Goal: Task Accomplishment & Management: Manage account settings

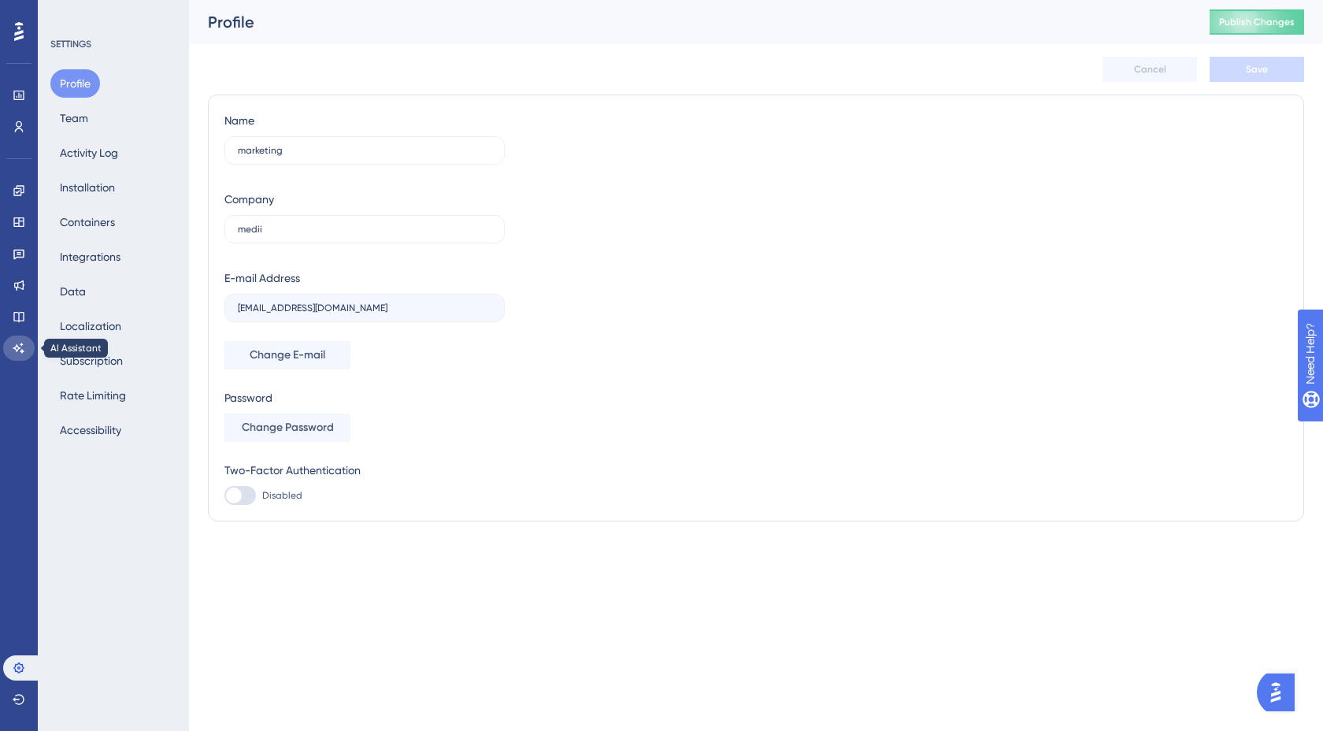
click at [20, 343] on icon at bounding box center [19, 348] width 13 height 13
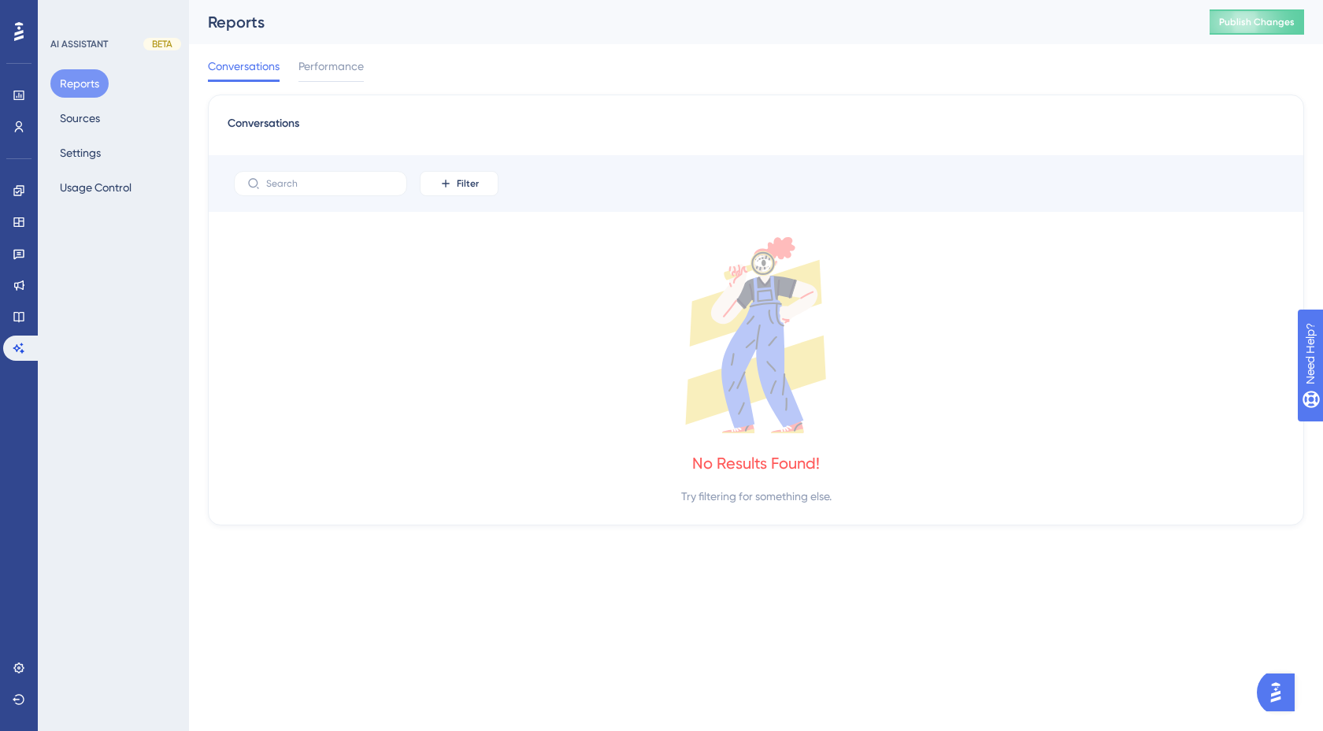
click at [20, 330] on div "Engagement Widgets Feedback Product Updates Knowledge Base AI Assistant" at bounding box center [19, 269] width 32 height 183
click at [17, 309] on link at bounding box center [19, 316] width 32 height 25
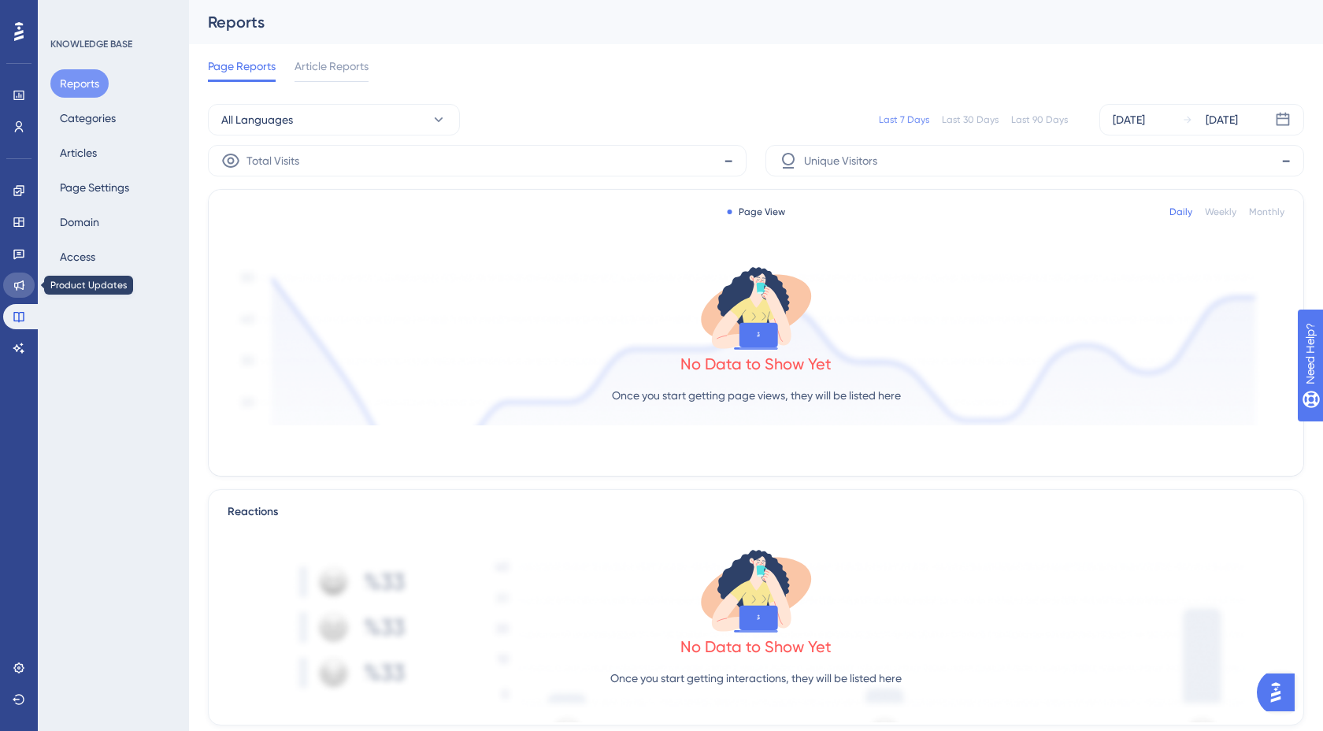
click at [17, 290] on icon at bounding box center [19, 285] width 13 height 13
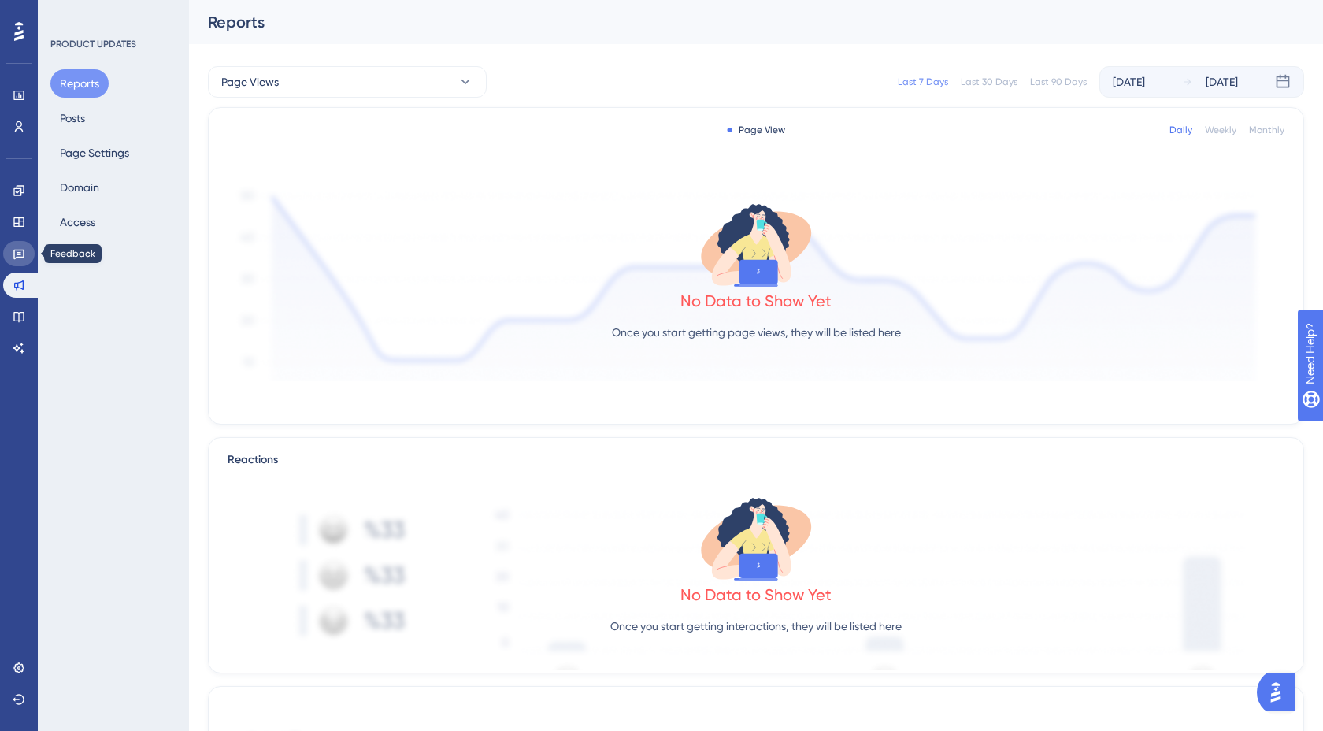
click at [17, 261] on link at bounding box center [19, 253] width 32 height 25
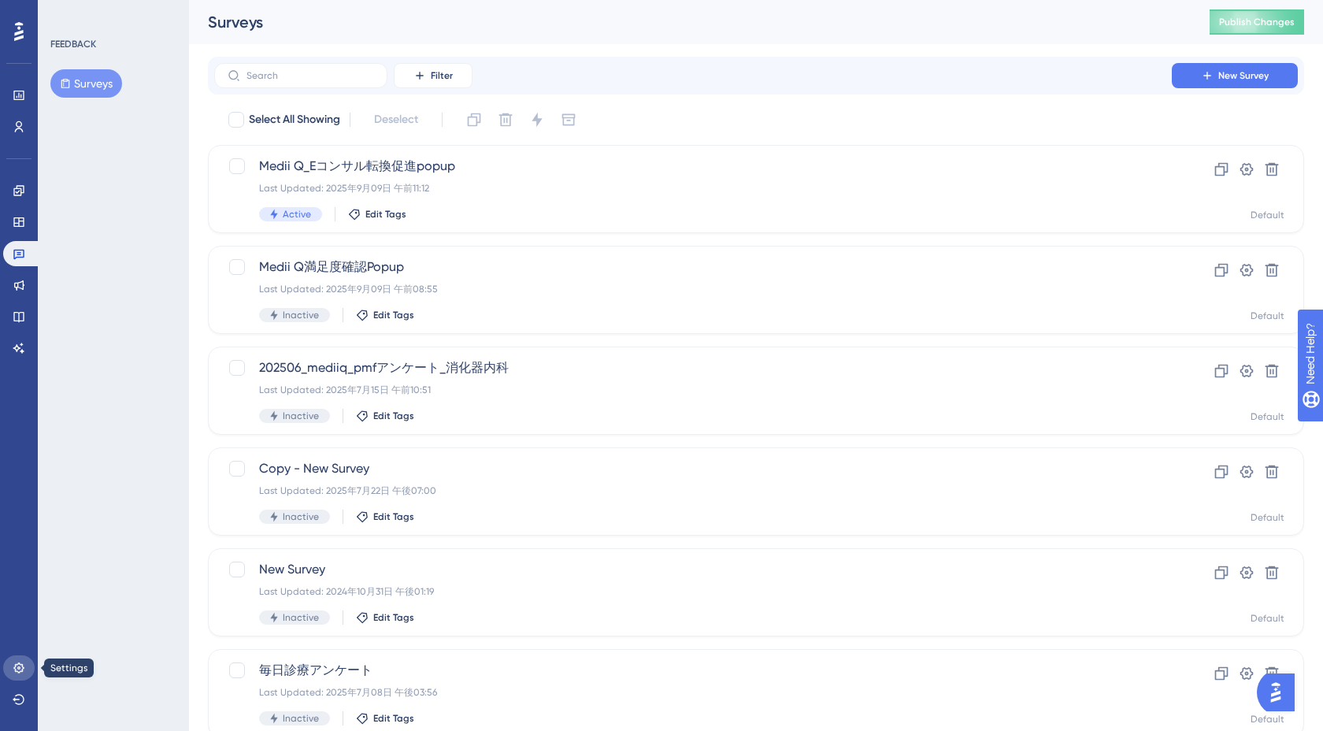
click at [20, 673] on icon at bounding box center [19, 668] width 13 height 13
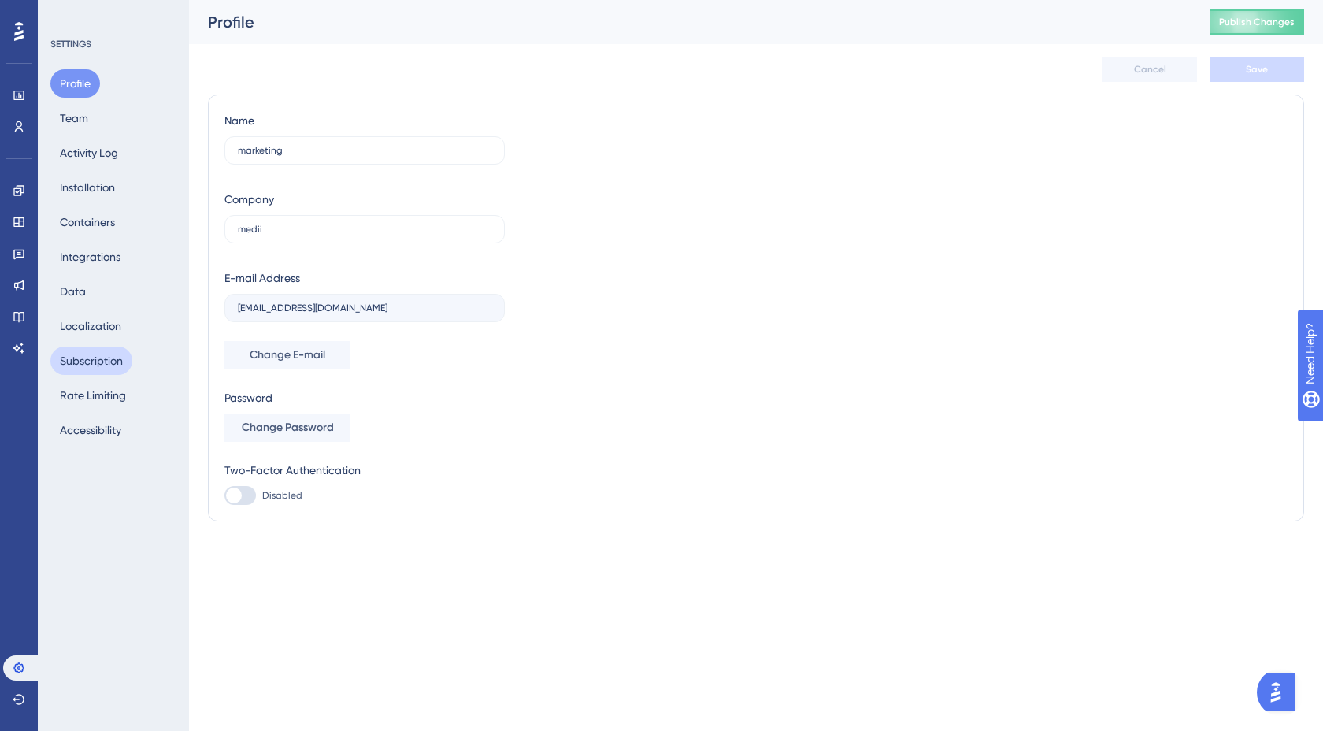
click at [107, 365] on button "Subscription" at bounding box center [91, 361] width 82 height 28
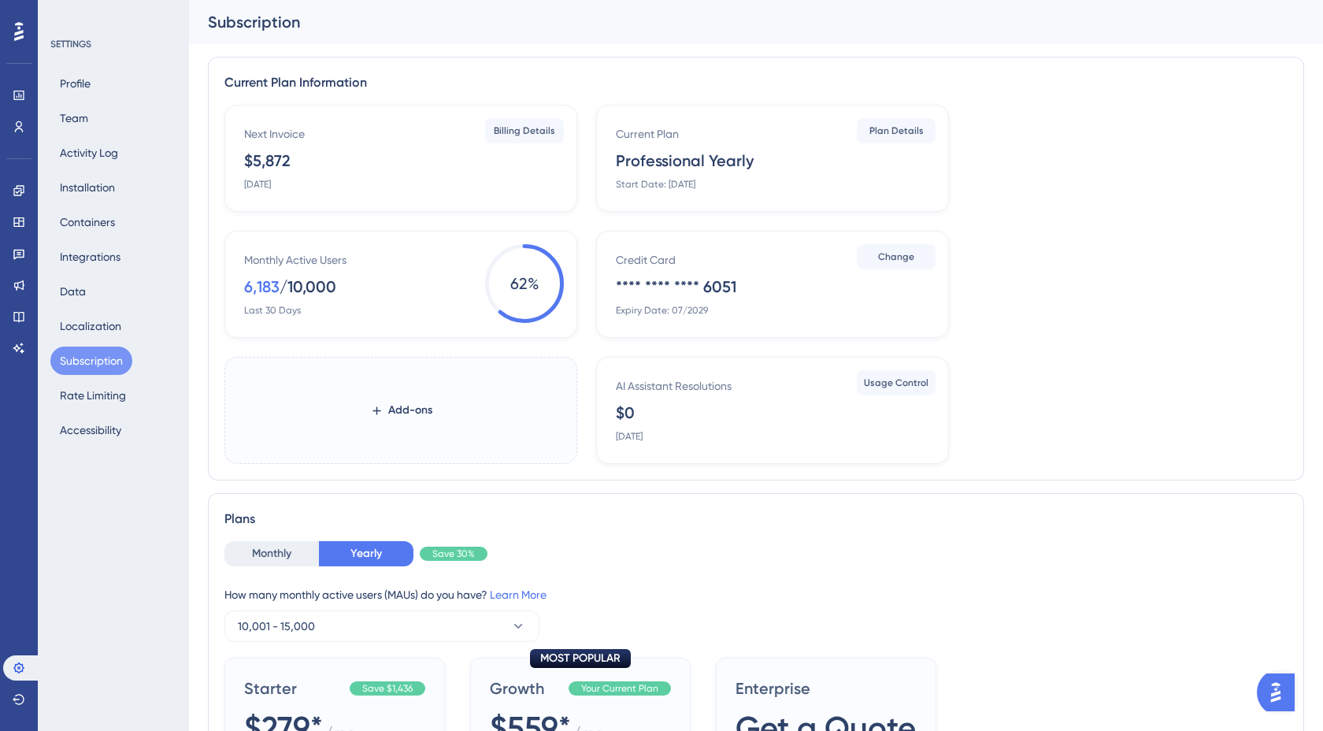
drag, startPoint x: 788, startPoint y: 152, endPoint x: 630, endPoint y: 151, distance: 158.3
click at [630, 151] on div "Current Plan Professional Yearly Start Date: [DATE]" at bounding box center [776, 157] width 320 height 66
click at [887, 128] on span "Plan Details" at bounding box center [896, 130] width 54 height 13
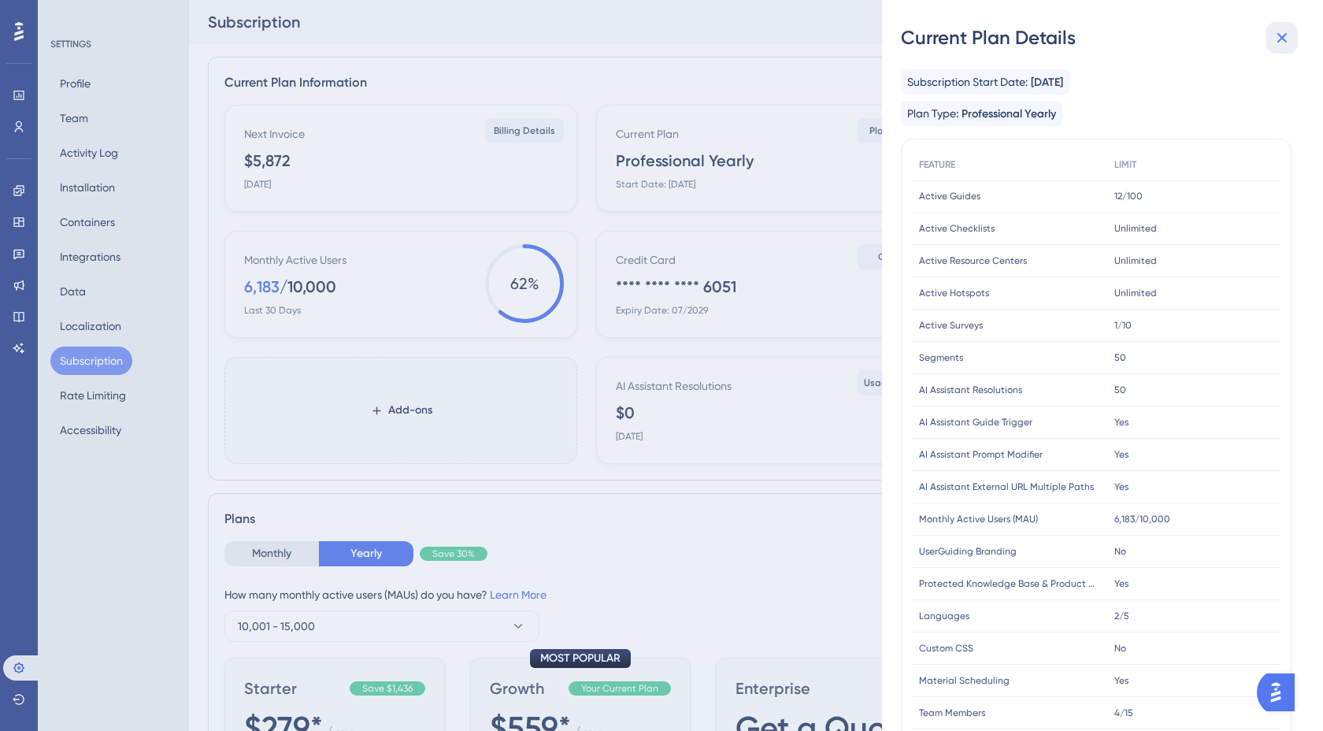
click at [1276, 32] on icon at bounding box center [1282, 37] width 19 height 19
